Goal: Contribute content: Contribute content

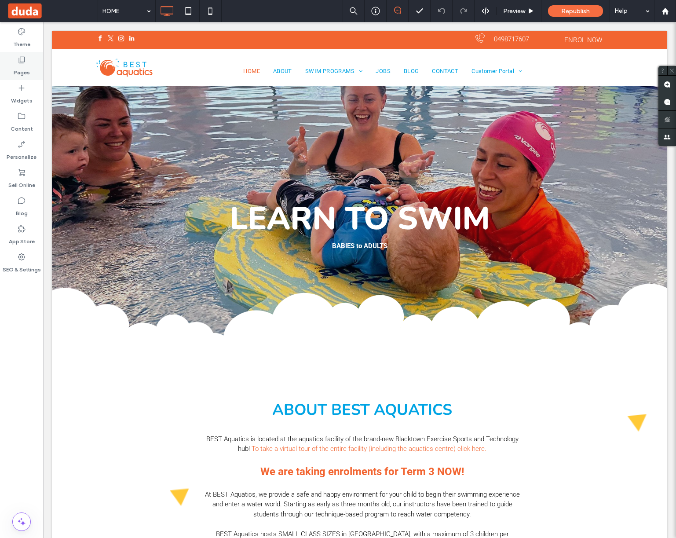
click at [19, 62] on icon at bounding box center [21, 59] width 9 height 9
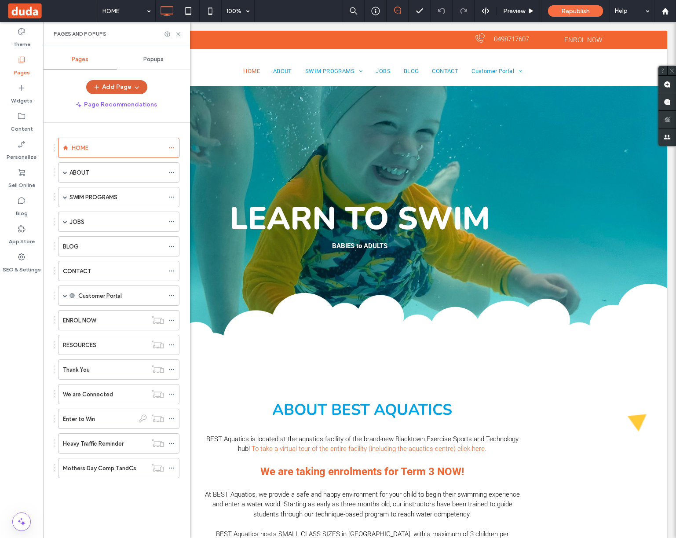
click at [118, 90] on button "Add Page" at bounding box center [116, 87] width 61 height 14
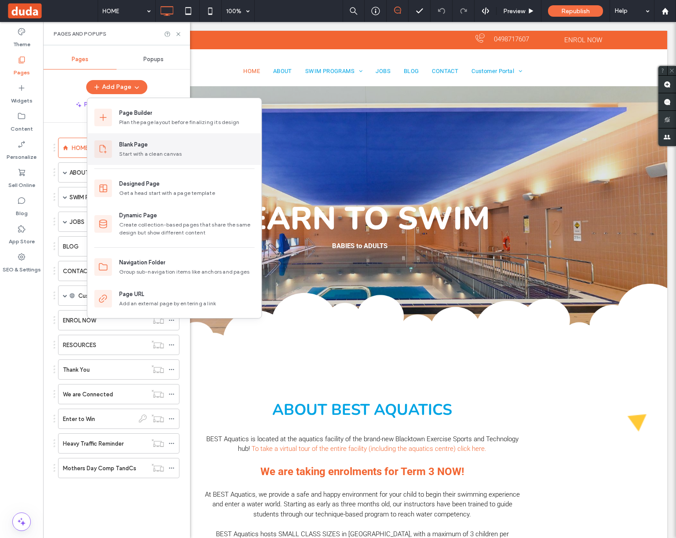
click at [131, 157] on div "Start with a clean canvas" at bounding box center [186, 154] width 135 height 8
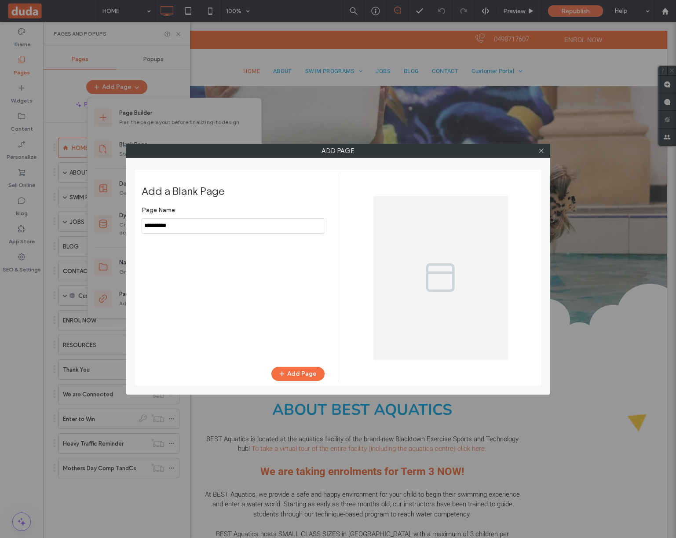
drag, startPoint x: 143, startPoint y: 215, endPoint x: 114, endPoint y: 209, distance: 29.6
click at [114, 209] on div "Add Page Add a Blank Page Page Name Add Page" at bounding box center [338, 269] width 676 height 538
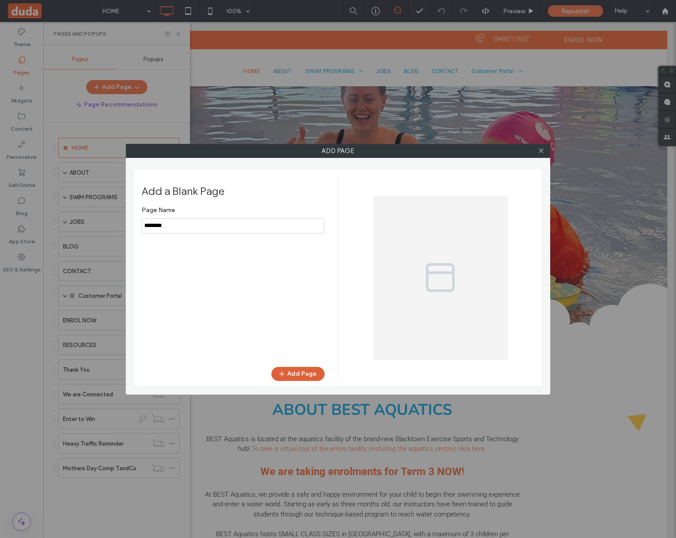
type input "********"
click at [302, 367] on button "Add Page" at bounding box center [297, 374] width 53 height 14
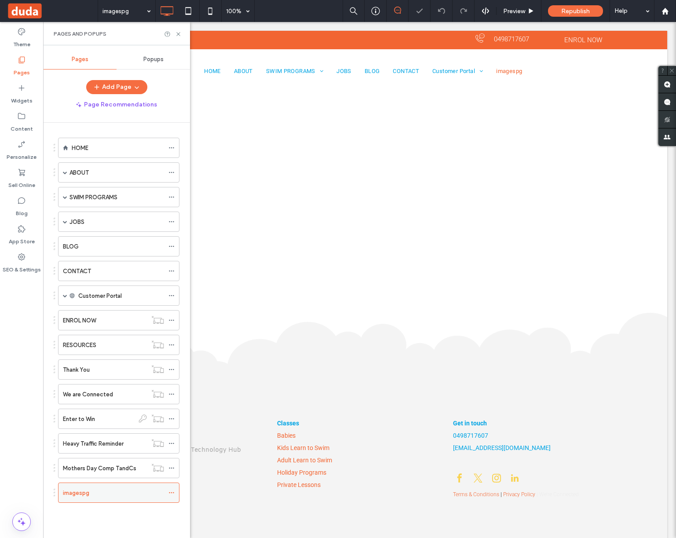
click at [171, 493] on icon at bounding box center [171, 492] width 6 height 6
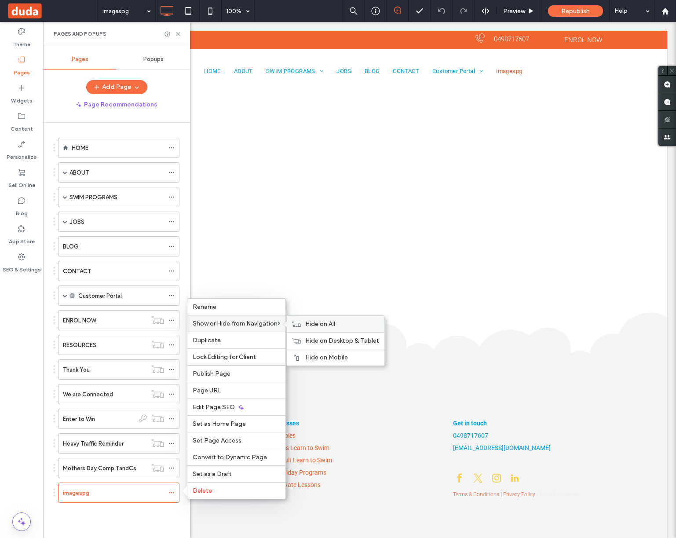
click at [303, 326] on div "Hide on All" at bounding box center [336, 324] width 98 height 16
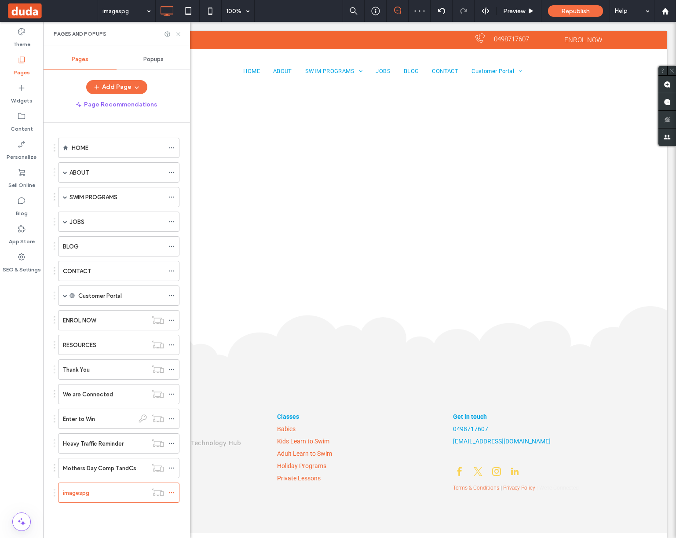
click at [175, 32] on icon at bounding box center [178, 34] width 7 height 7
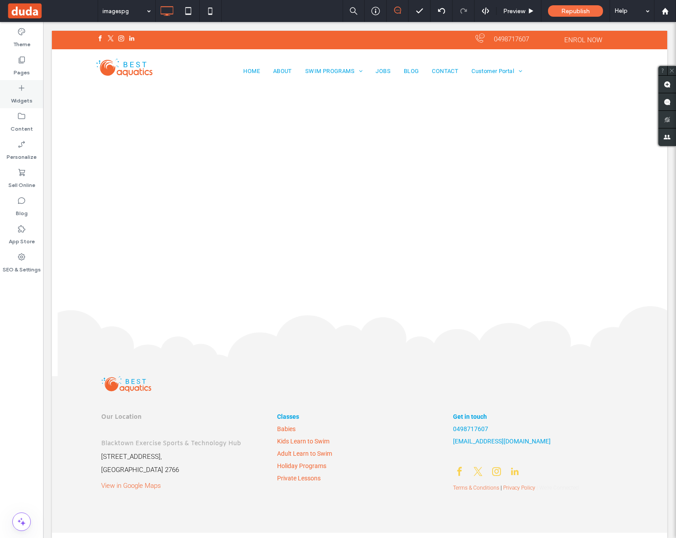
click at [23, 86] on icon at bounding box center [21, 88] width 9 height 9
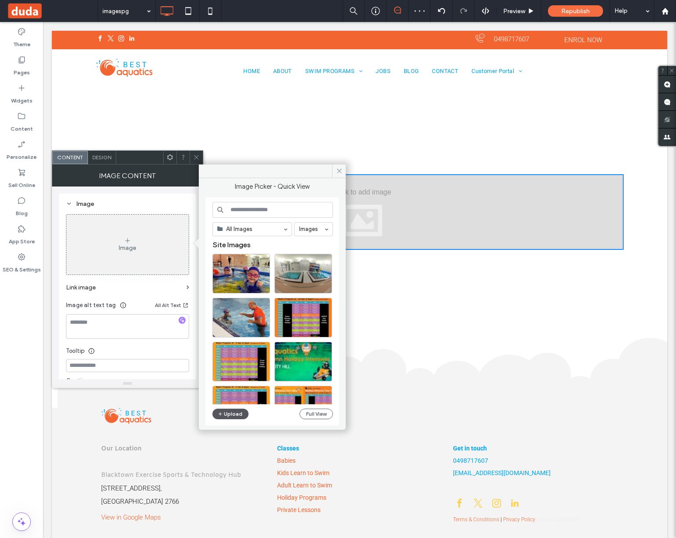
click at [232, 411] on button "Upload" at bounding box center [230, 413] width 36 height 11
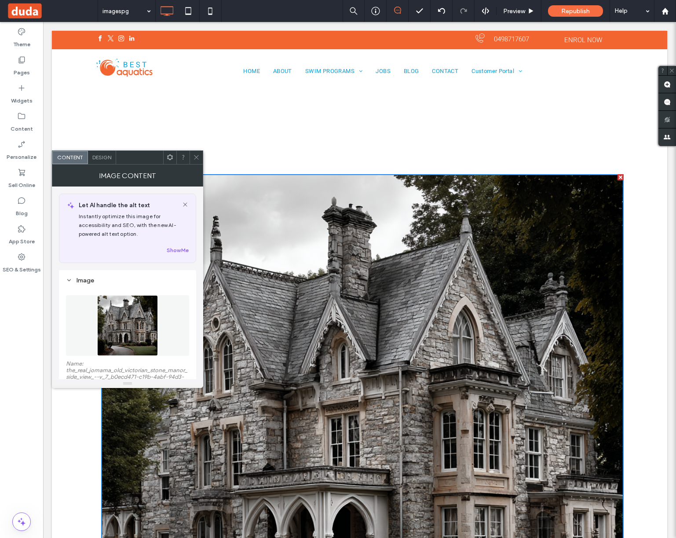
click at [151, 337] on img at bounding box center [127, 325] width 61 height 61
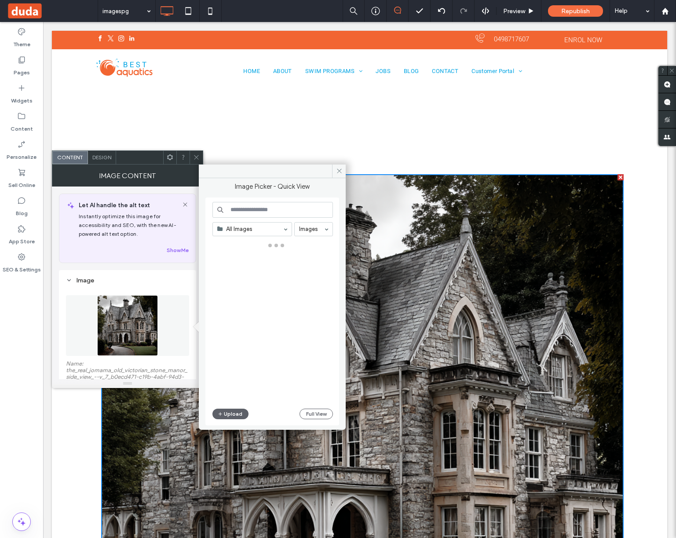
click at [151, 337] on img at bounding box center [127, 325] width 61 height 61
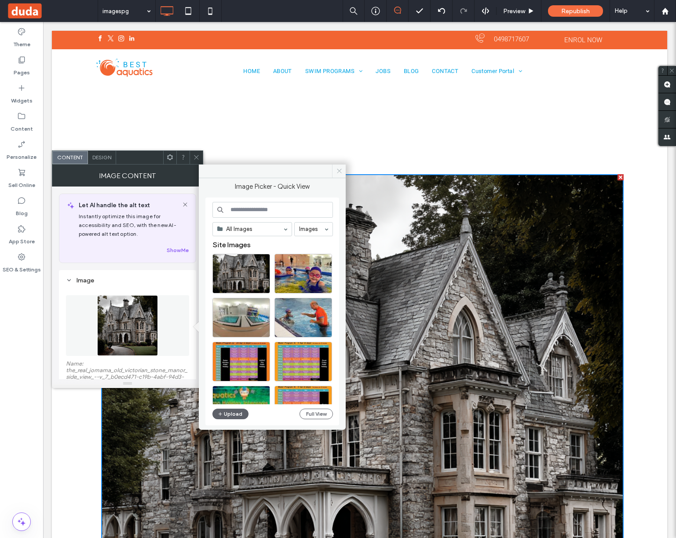
click at [339, 167] on icon at bounding box center [339, 170] width 7 height 7
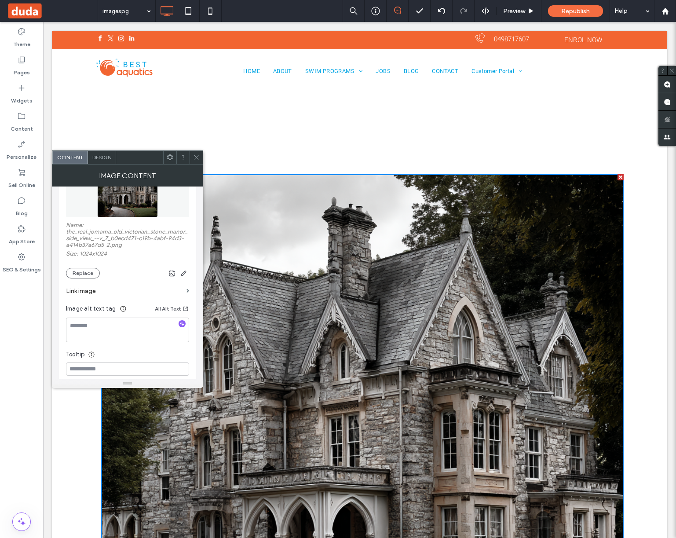
scroll to position [145, 0]
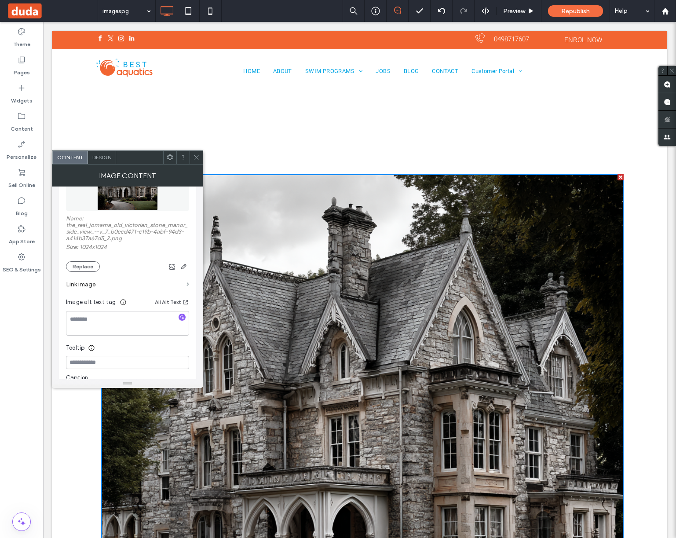
click at [187, 285] on span at bounding box center [187, 284] width 3 height 4
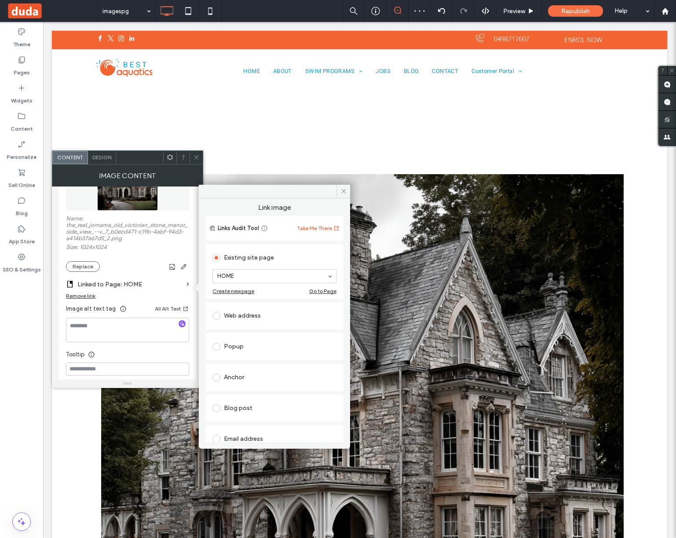
click at [151, 252] on label "Size: 1024x1024" at bounding box center [127, 248] width 123 height 9
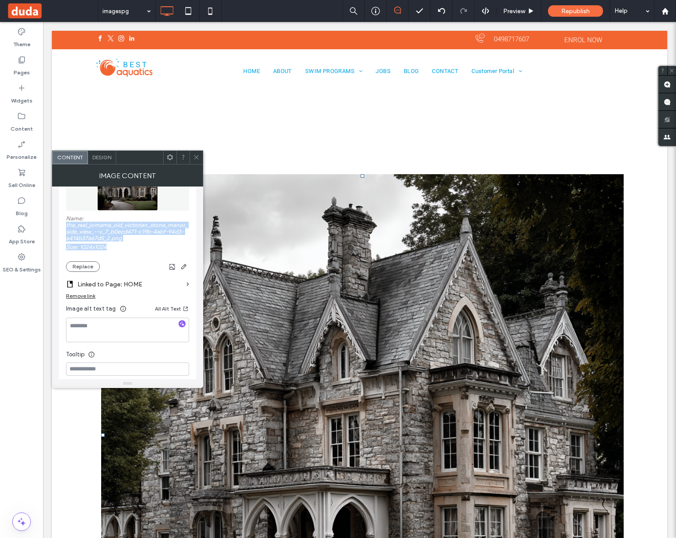
drag, startPoint x: 111, startPoint y: 249, endPoint x: 65, endPoint y: 226, distance: 51.1
click at [60, 224] on div "Image Name: the_real_jomama_old_victorian_stone_manor_side_view_--v_7_b0ecd471-…" at bounding box center [127, 267] width 137 height 285
click at [114, 235] on label "Name: the_real_jomama_old_victorian_stone_manor_side_view_--v_7_b0ecd471-c19b-4…" at bounding box center [127, 229] width 123 height 29
drag, startPoint x: 126, startPoint y: 239, endPoint x: 63, endPoint y: 225, distance: 64.3
click at [63, 225] on div "Image Name: the_real_jomama_old_victorian_stone_manor_side_view_--v_7_b0ecd471-…" at bounding box center [127, 267] width 137 height 285
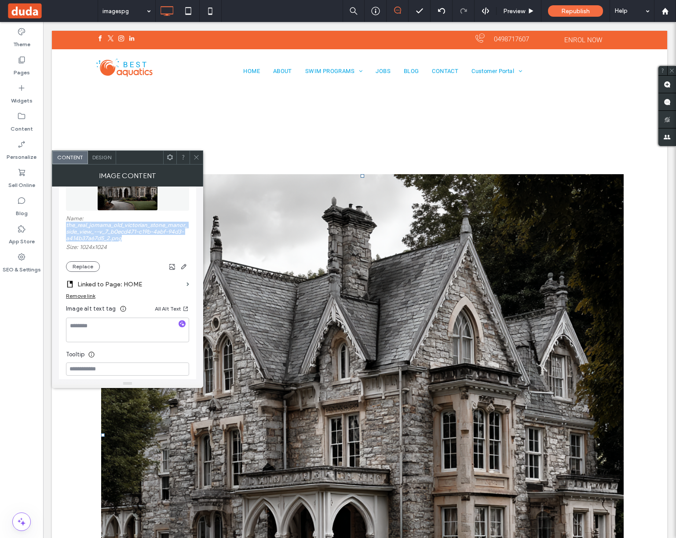
copy label "the_real_jomama_old_victorian_stone_manor_side_view_--v_7_b0ecd471-c19b-4abf-94…"
click at [558, 119] on div "Click To Paste Row + Add Section" at bounding box center [359, 435] width 615 height 698
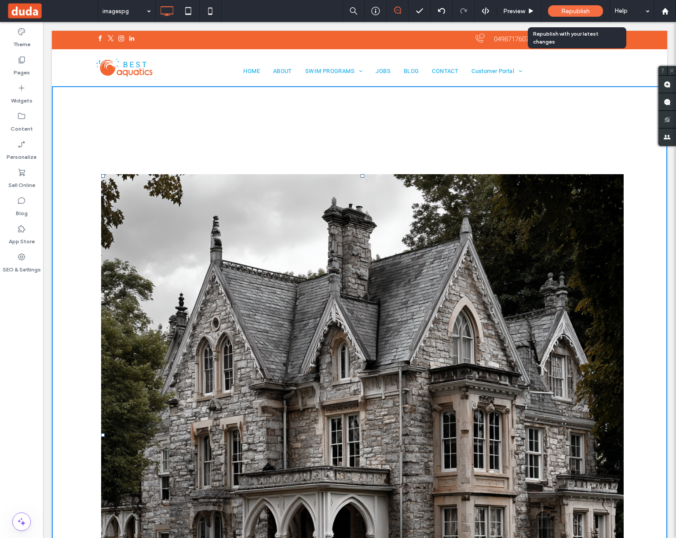
click at [575, 12] on span "Republish" at bounding box center [575, 10] width 29 height 7
